Goal: Check status: Check status

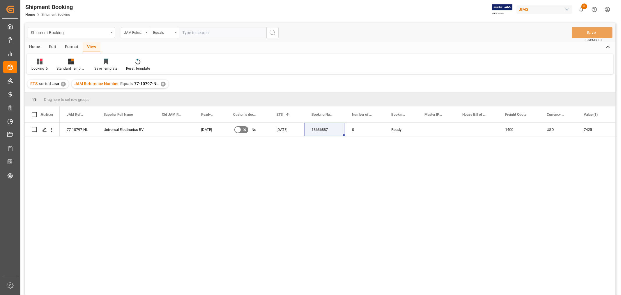
click at [313, 70] on div "booking_5 Standard Templates Save Template Reset Template" at bounding box center [320, 64] width 586 height 20
click at [162, 82] on div "✕" at bounding box center [163, 84] width 5 height 5
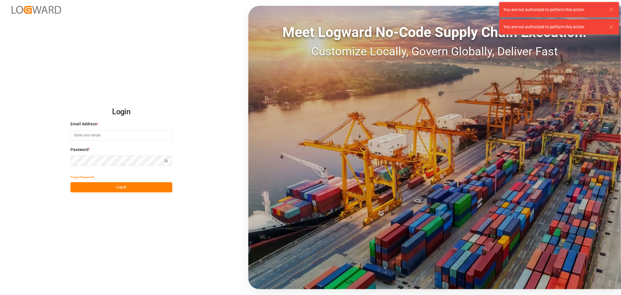
type input "[EMAIL_ADDRESS][DOMAIN_NAME]"
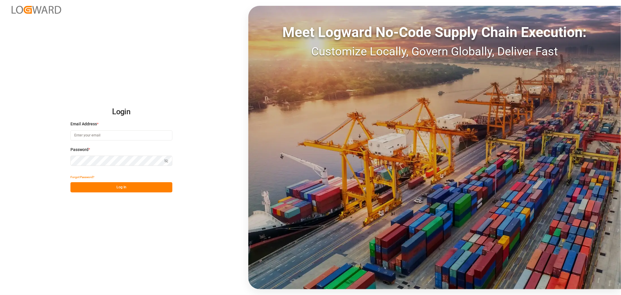
type input "[EMAIL_ADDRESS][DOMAIN_NAME]"
drag, startPoint x: 123, startPoint y: 188, endPoint x: 120, endPoint y: 188, distance: 3.2
click at [123, 188] on button "Log In" at bounding box center [121, 187] width 102 height 10
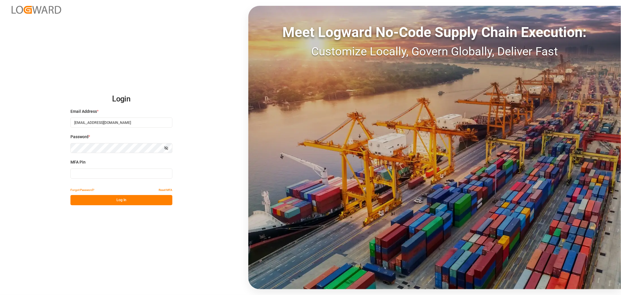
click at [108, 173] on input at bounding box center [121, 173] width 102 height 10
type input "235588"
click at [99, 199] on button "Log In" at bounding box center [121, 200] width 102 height 10
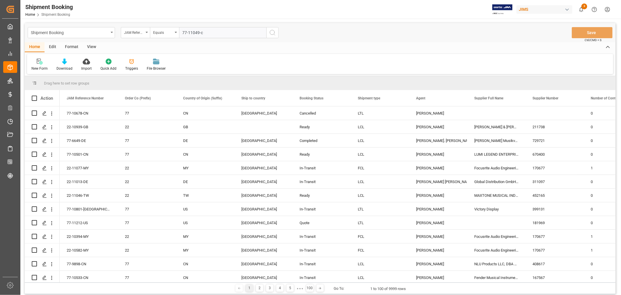
type input "77-11049-cn"
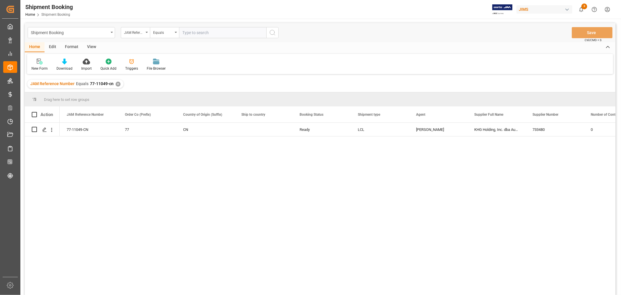
click at [91, 47] on div "View" at bounding box center [92, 47] width 18 height 10
click at [39, 67] on div "Default" at bounding box center [36, 68] width 11 height 5
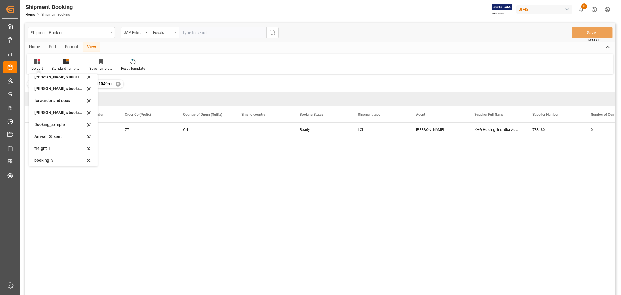
scroll to position [56, 0]
click at [48, 158] on div "booking_5" at bounding box center [59, 158] width 51 height 6
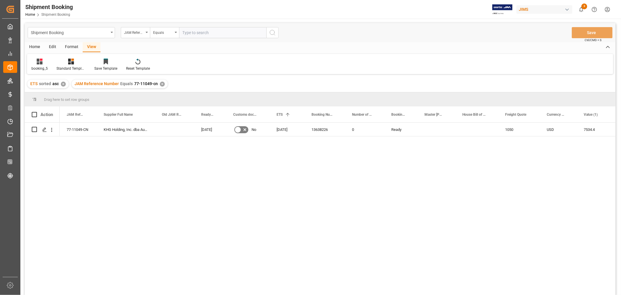
click at [334, 42] on div "Shipment Booking JAM Reference Number Equals Save Ctrl/CMD + S Home Edit Format…" at bounding box center [320, 166] width 591 height 287
click at [162, 83] on div "✕" at bounding box center [162, 84] width 5 height 5
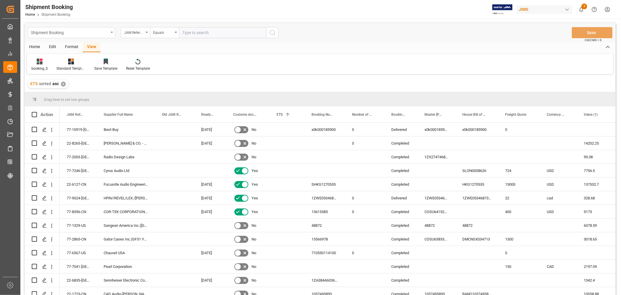
click at [106, 34] on div "Shipment Booking" at bounding box center [70, 32] width 78 height 7
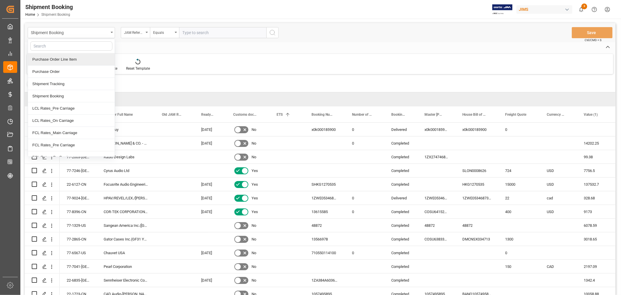
click at [73, 60] on div "Purchase Order Line Item" at bounding box center [71, 59] width 87 height 12
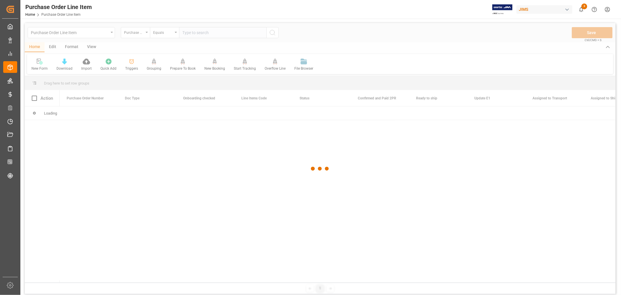
click at [187, 34] on div at bounding box center [320, 168] width 591 height 291
click at [187, 32] on div at bounding box center [320, 168] width 591 height 291
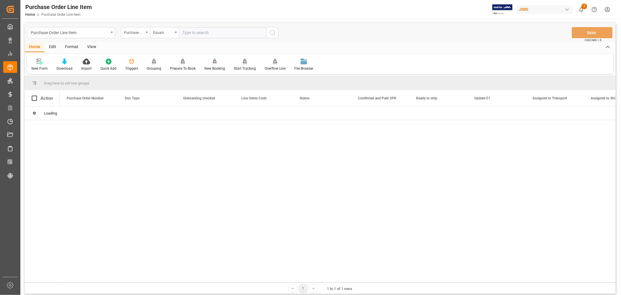
click at [188, 32] on input "text" at bounding box center [222, 32] width 87 height 11
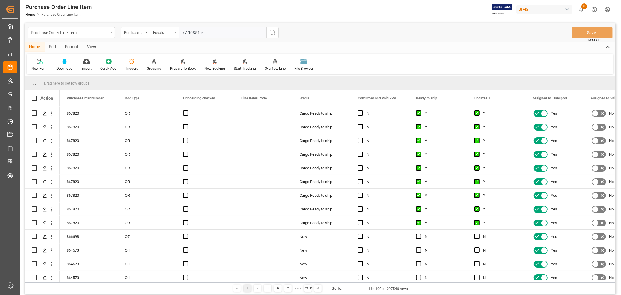
type input "77-10851-cn"
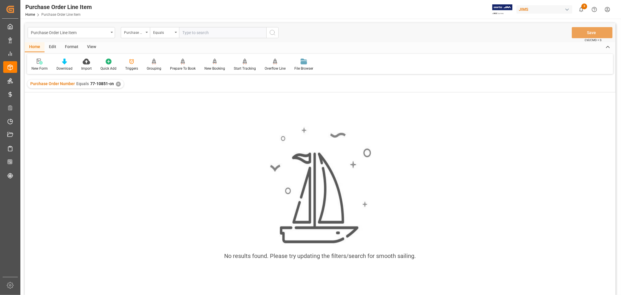
click at [116, 82] on div "✕" at bounding box center [118, 84] width 5 height 5
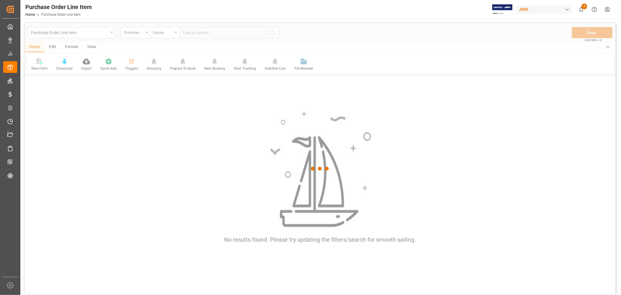
click at [131, 32] on div at bounding box center [320, 168] width 591 height 291
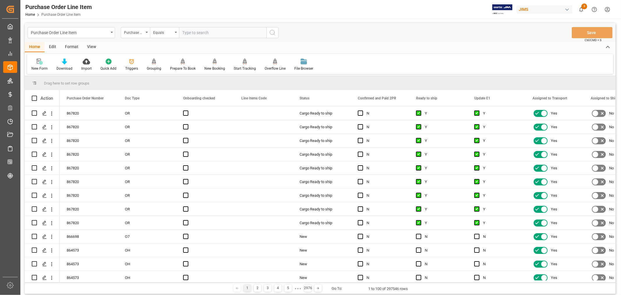
click at [131, 32] on div "Purchase Order Number" at bounding box center [134, 32] width 20 height 7
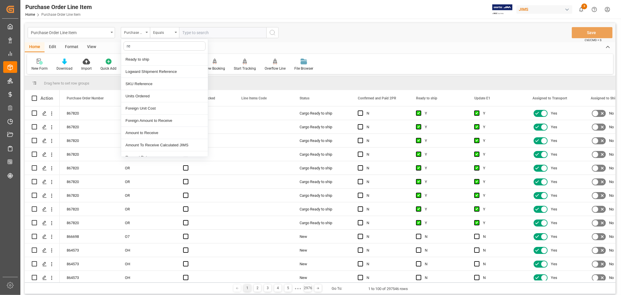
type input "ref"
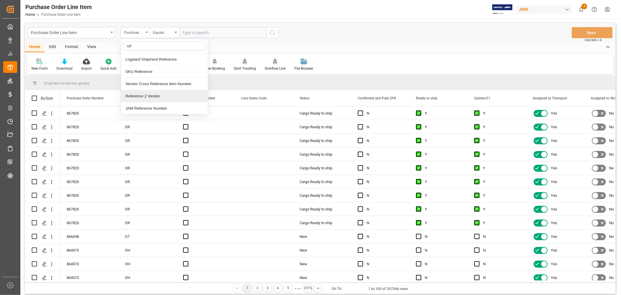
click at [145, 94] on div "Reference 2 Vendor" at bounding box center [164, 96] width 87 height 12
click at [185, 34] on input "text" at bounding box center [222, 32] width 87 height 11
type input "77-10851-CN"
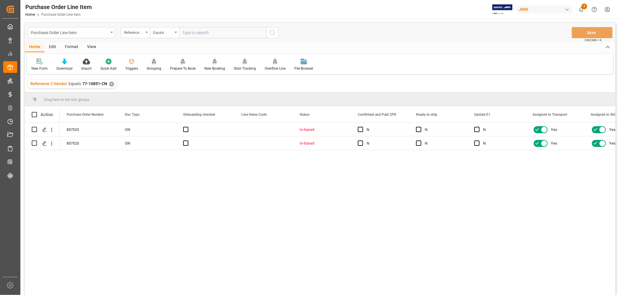
click at [87, 45] on div "View" at bounding box center [92, 47] width 18 height 10
click at [38, 66] on div "Default" at bounding box center [36, 68] width 11 height 5
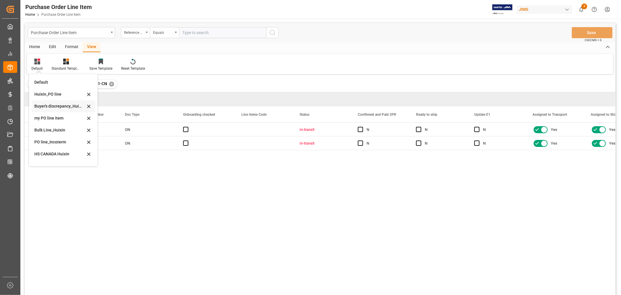
click at [51, 107] on div "Buyer's discrepancy_Huixin" at bounding box center [59, 106] width 51 height 6
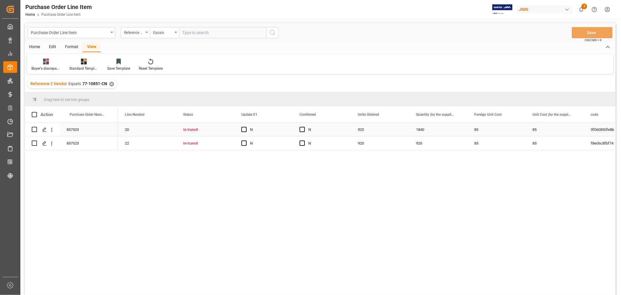
click at [365, 130] on div "920" at bounding box center [380, 129] width 58 height 13
click at [421, 129] on div "1840" at bounding box center [438, 129] width 58 height 13
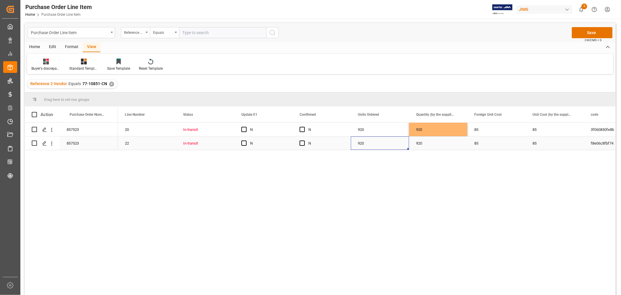
click at [405, 147] on div "920" at bounding box center [380, 142] width 58 height 13
click at [300, 125] on div "Press SPACE to select this row." at bounding box center [304, 129] width 9 height 13
click at [301, 131] on span "Press SPACE to select this row." at bounding box center [302, 129] width 5 height 5
click at [304, 127] on input "Press SPACE to select this row." at bounding box center [304, 127] width 0 height 0
click at [299, 144] on div "N" at bounding box center [322, 142] width 58 height 13
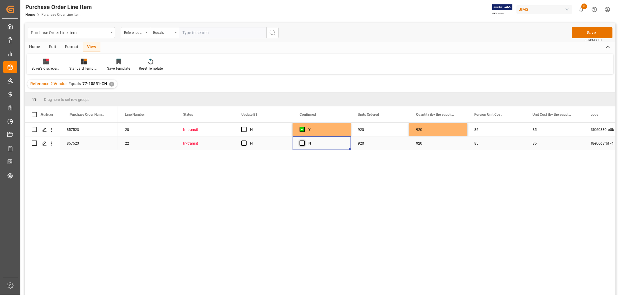
click at [301, 144] on span "Press SPACE to select this row." at bounding box center [302, 142] width 5 height 5
click at [304, 140] on input "Press SPACE to select this row." at bounding box center [304, 140] width 0 height 0
click at [370, 146] on div "920" at bounding box center [380, 142] width 58 height 13
click at [590, 31] on button "Save" at bounding box center [592, 32] width 41 height 11
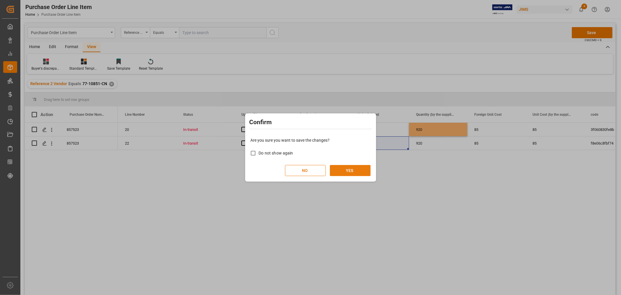
click at [335, 170] on button "YES" at bounding box center [350, 170] width 41 height 11
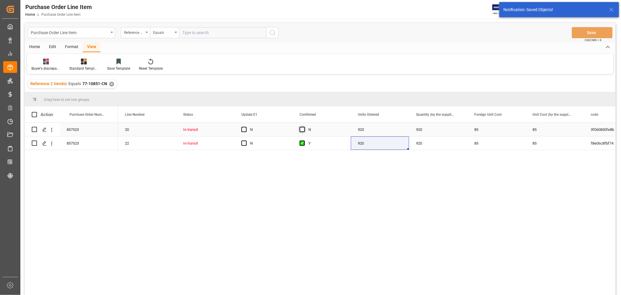
click at [302, 130] on span "Press SPACE to select this row." at bounding box center [302, 129] width 5 height 5
click at [304, 127] on input "Press SPACE to select this row." at bounding box center [304, 127] width 0 height 0
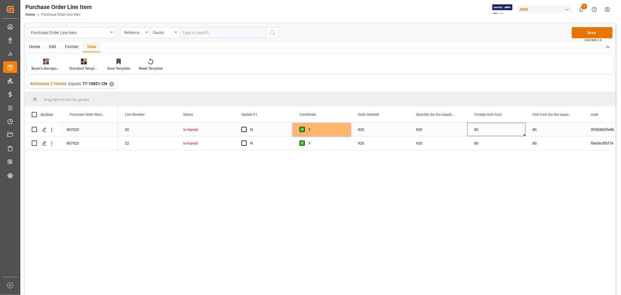
click at [503, 129] on div "85" at bounding box center [496, 129] width 58 height 13
click at [591, 29] on button "Save" at bounding box center [592, 32] width 41 height 11
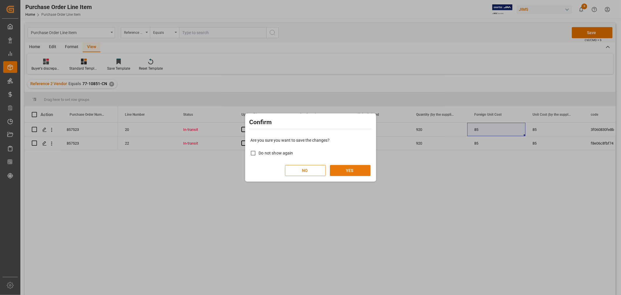
click at [357, 169] on button "YES" at bounding box center [350, 170] width 41 height 11
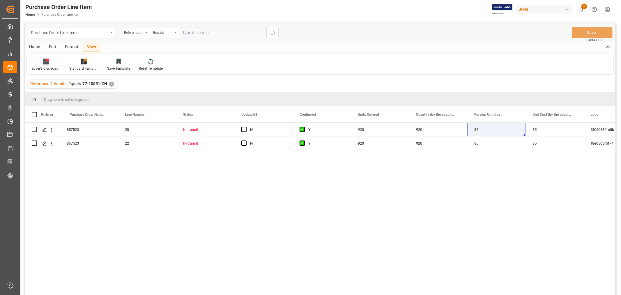
click at [44, 66] on div "Buyer's discrepancy_Huixin" at bounding box center [45, 68] width 29 height 5
click at [57, 120] on div "HS CANADA Huixin" at bounding box center [61, 122] width 51 height 6
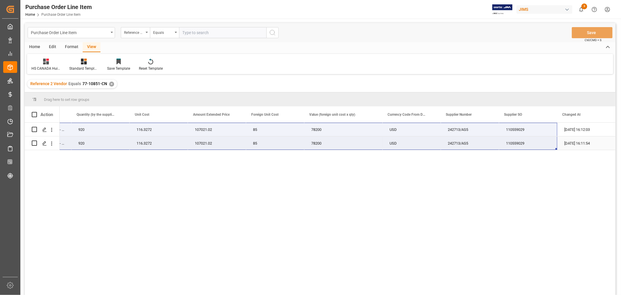
drag, startPoint x: 71, startPoint y: 128, endPoint x: 518, endPoint y: 146, distance: 446.8
click at [518, 146] on div "77-10851-CN JBLSB550BLKAM JBL Cinema Bar SB 550 - black 920 116.3272 107021.02 …" at bounding box center [169, 136] width 894 height 27
click at [506, 204] on div "77-10851-CN JBLSB550BLKAM JBL Cinema Bar SB 550 - black 920 116.3272 107021.02 …" at bounding box center [338, 211] width 556 height 176
click at [86, 31] on div "Purchase Order Line Item" at bounding box center [70, 32] width 78 height 7
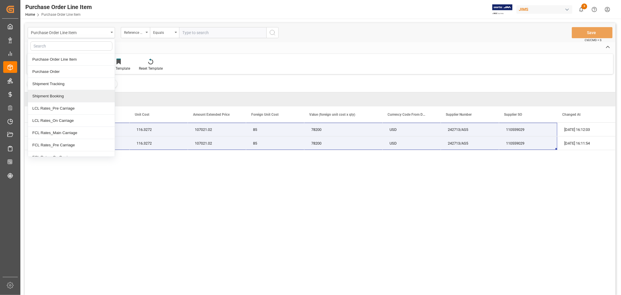
click at [56, 96] on div "Shipment Booking" at bounding box center [71, 96] width 87 height 12
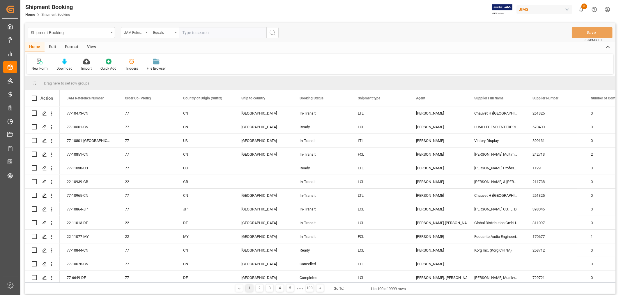
click at [214, 30] on input "text" at bounding box center [222, 32] width 87 height 11
click at [44, 153] on polygon "Press SPACE to select this row." at bounding box center [44, 153] width 3 height 3
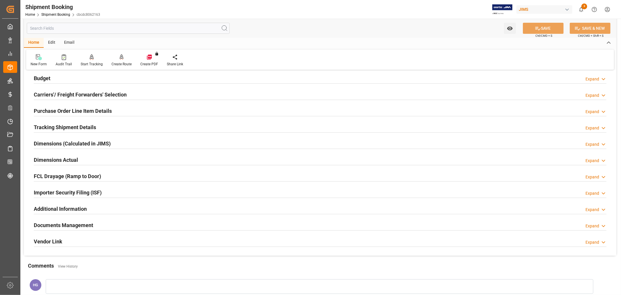
scroll to position [129, 0]
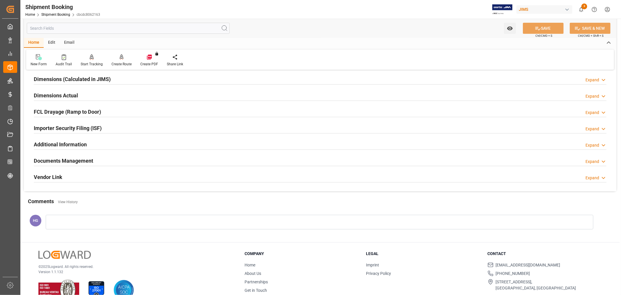
click at [88, 157] on h2 "Documents Management" at bounding box center [63, 161] width 59 height 8
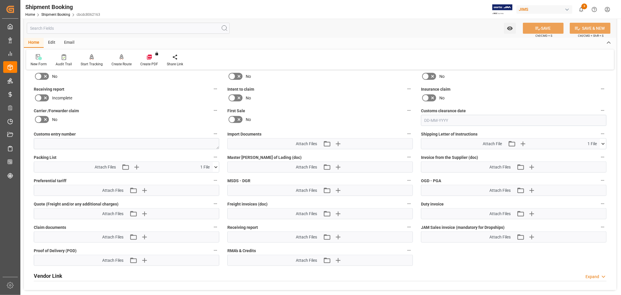
scroll to position [259, 0]
click at [339, 144] on icon "button" at bounding box center [337, 143] width 9 height 9
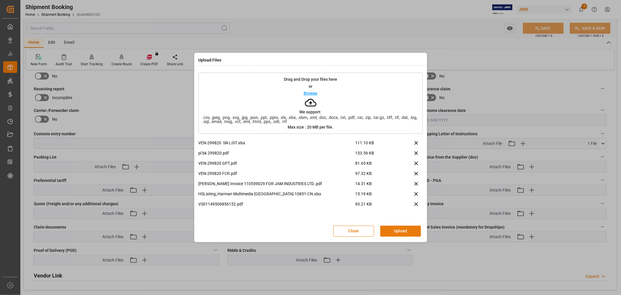
click at [405, 228] on button "Upload" at bounding box center [400, 230] width 41 height 11
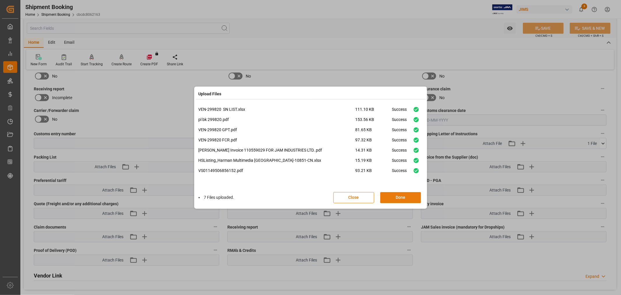
click at [403, 198] on button "Done" at bounding box center [400, 197] width 41 height 11
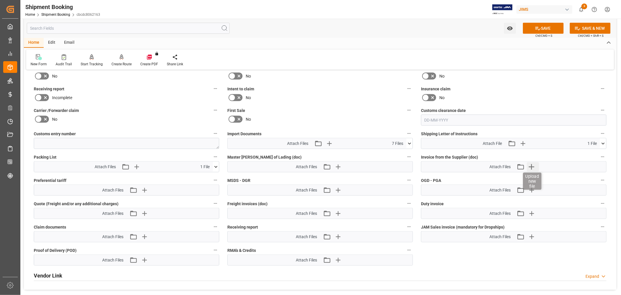
click at [530, 165] on icon "button" at bounding box center [532, 167] width 6 height 6
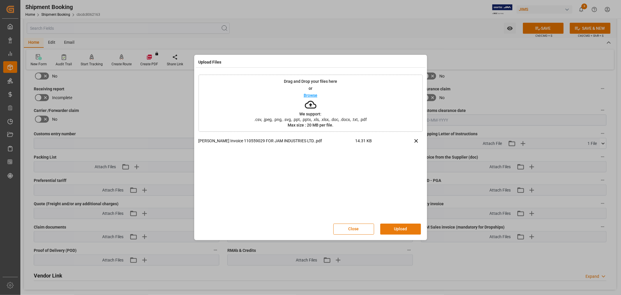
click at [403, 228] on button "Upload" at bounding box center [400, 228] width 41 height 11
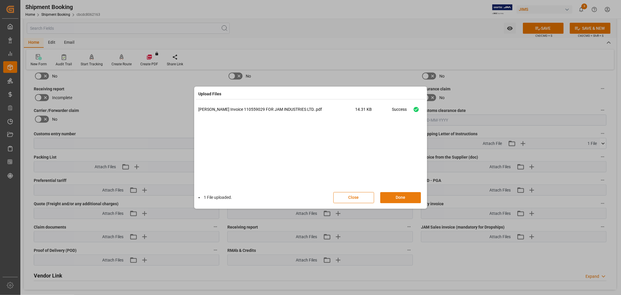
click at [397, 195] on button "Done" at bounding box center [400, 197] width 41 height 11
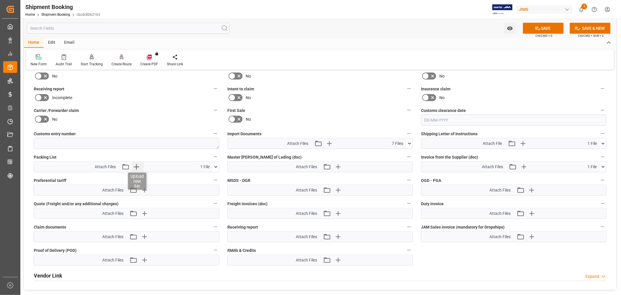
click at [133, 163] on icon "button" at bounding box center [136, 166] width 9 height 9
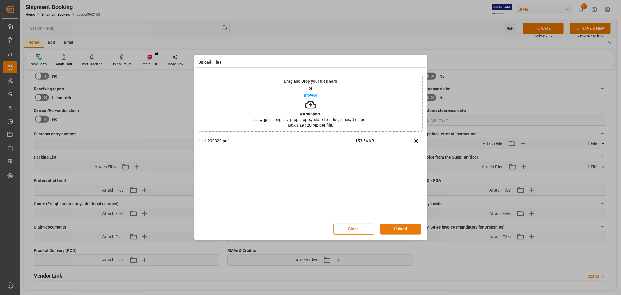
click at [399, 227] on button "Upload" at bounding box center [400, 228] width 41 height 11
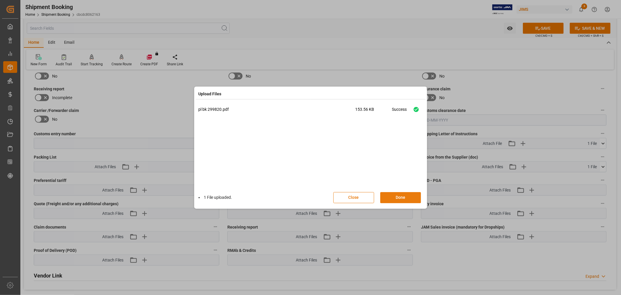
click at [401, 196] on button "Done" at bounding box center [400, 197] width 41 height 11
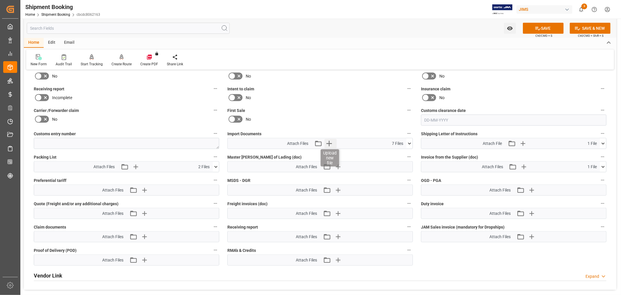
click at [326, 143] on icon "button" at bounding box center [328, 143] width 9 height 9
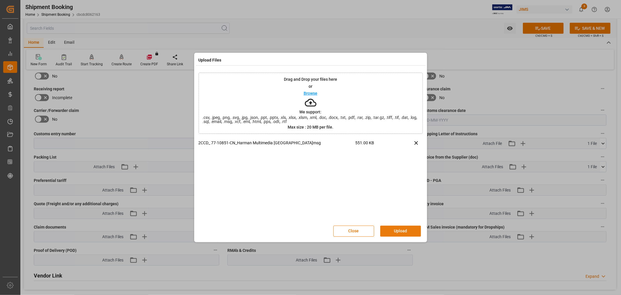
click at [388, 230] on button "Upload" at bounding box center [400, 230] width 41 height 11
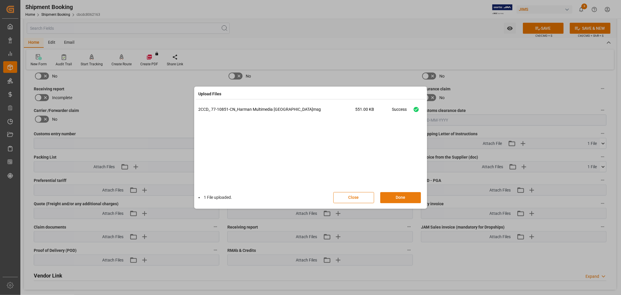
click at [390, 197] on button "Done" at bounding box center [400, 197] width 41 height 11
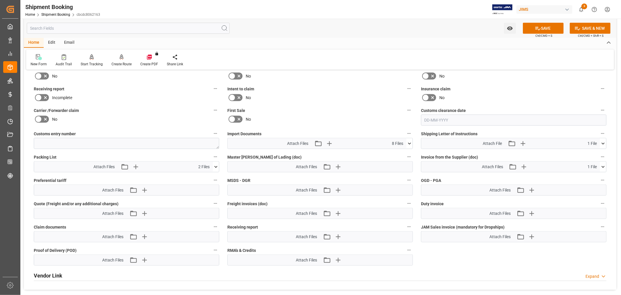
click at [44, 96] on icon at bounding box center [45, 97] width 7 height 7
click at [0, 0] on input "checkbox" at bounding box center [0, 0] width 0 height 0
click at [535, 30] on icon at bounding box center [538, 28] width 6 height 6
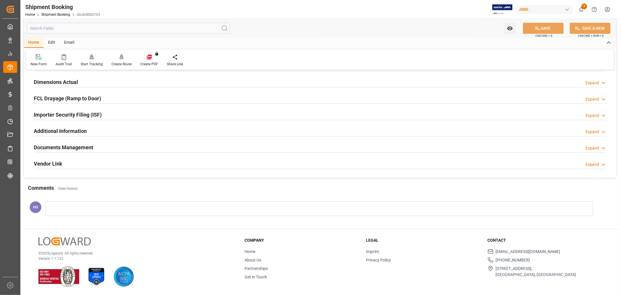
scroll to position [143, 0]
click at [66, 144] on h2 "Documents Management" at bounding box center [63, 147] width 59 height 8
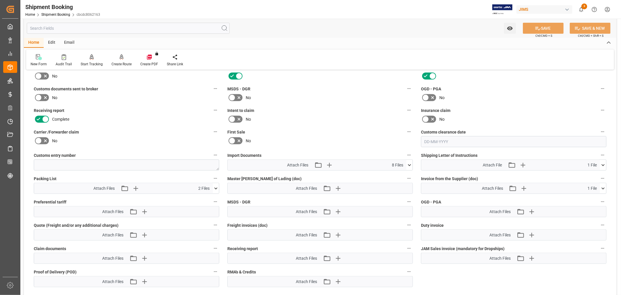
scroll to position [226, 0]
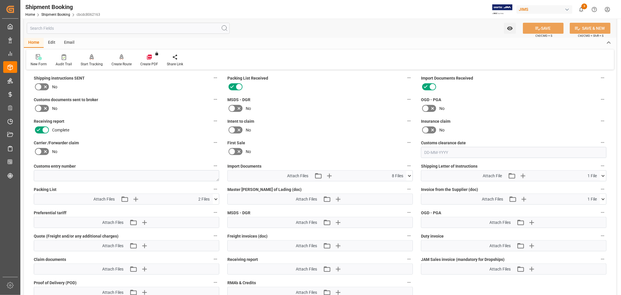
click at [39, 127] on icon at bounding box center [38, 129] width 7 height 7
click at [0, 0] on input "checkbox" at bounding box center [0, 0] width 0 height 0
click at [42, 105] on icon at bounding box center [45, 108] width 7 height 7
click at [0, 0] on input "checkbox" at bounding box center [0, 0] width 0 height 0
click at [133, 120] on label "Receiving report" at bounding box center [126, 121] width 185 height 8
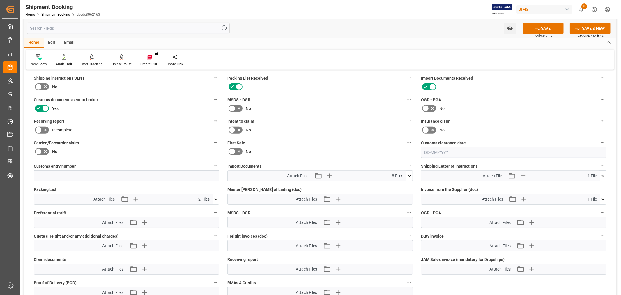
click at [212, 120] on button "Receiving report" at bounding box center [216, 121] width 8 height 8
click at [540, 27] on div at bounding box center [310, 147] width 621 height 295
click at [540, 29] on button "SAVE" at bounding box center [543, 28] width 41 height 11
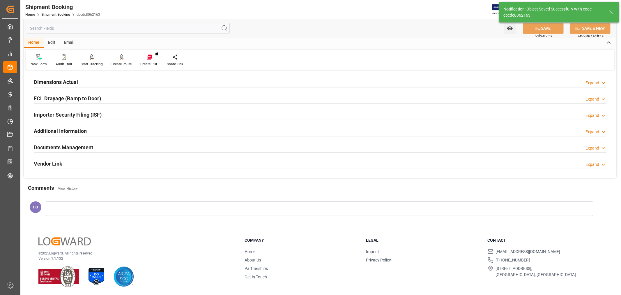
scroll to position [143, 0]
click at [69, 144] on h2 "Documents Management" at bounding box center [63, 147] width 59 height 8
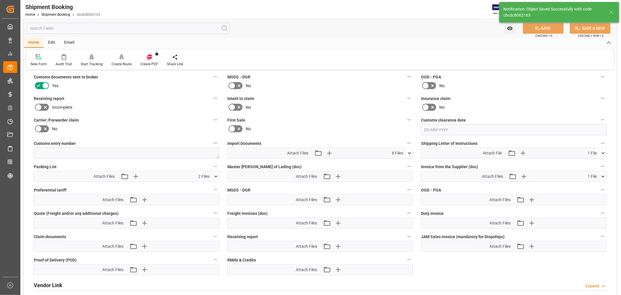
scroll to position [259, 0]
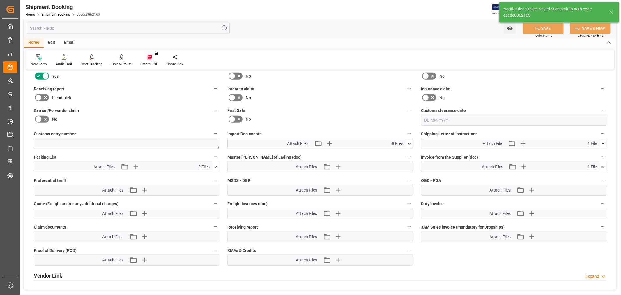
click at [410, 142] on icon at bounding box center [409, 143] width 3 height 2
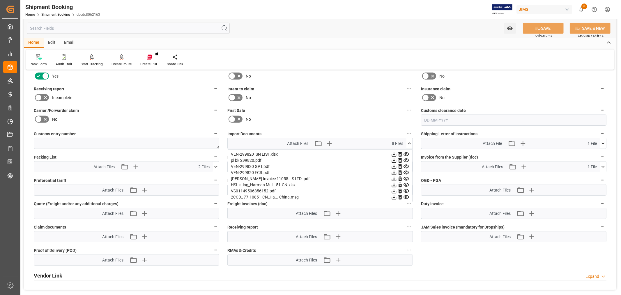
click at [409, 143] on icon at bounding box center [409, 143] width 6 height 6
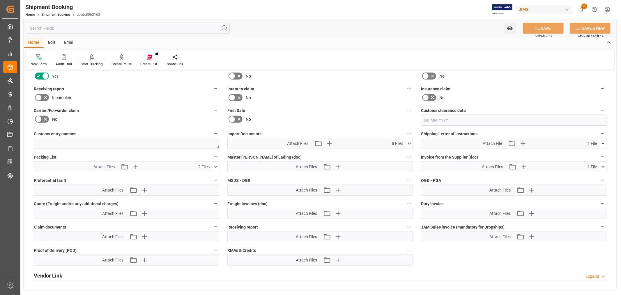
click at [340, 104] on div "First Sale No" at bounding box center [320, 115] width 194 height 23
